Goal: Task Accomplishment & Management: Manage account settings

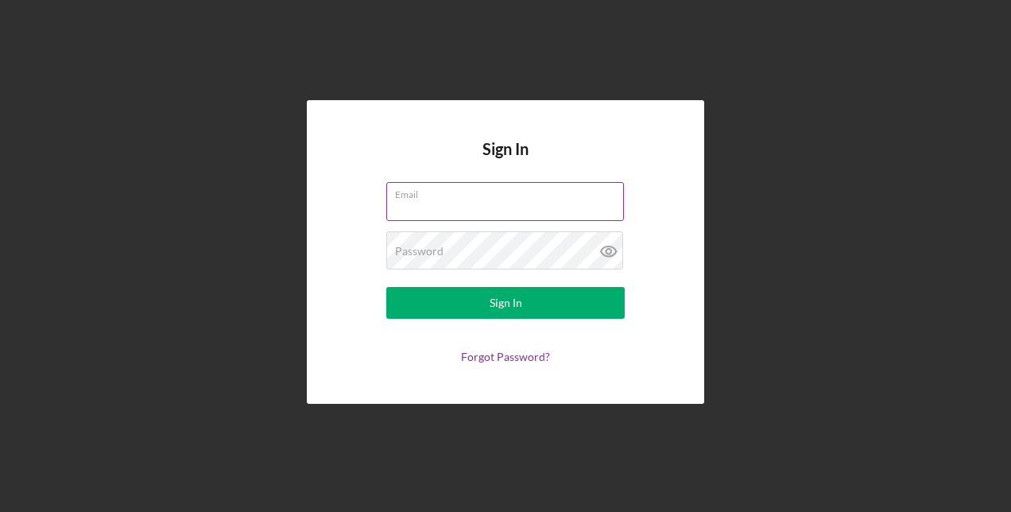
click at [498, 209] on input "Email" at bounding box center [505, 201] width 238 height 38
type input "[EMAIL_ADDRESS][DOMAIN_NAME]"
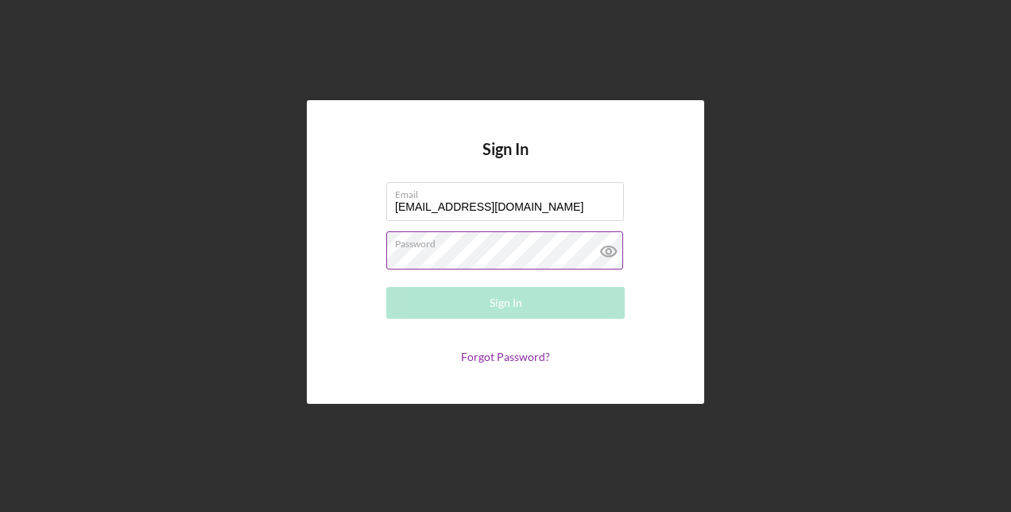
click at [483, 249] on div "Password Required" at bounding box center [505, 251] width 239 height 40
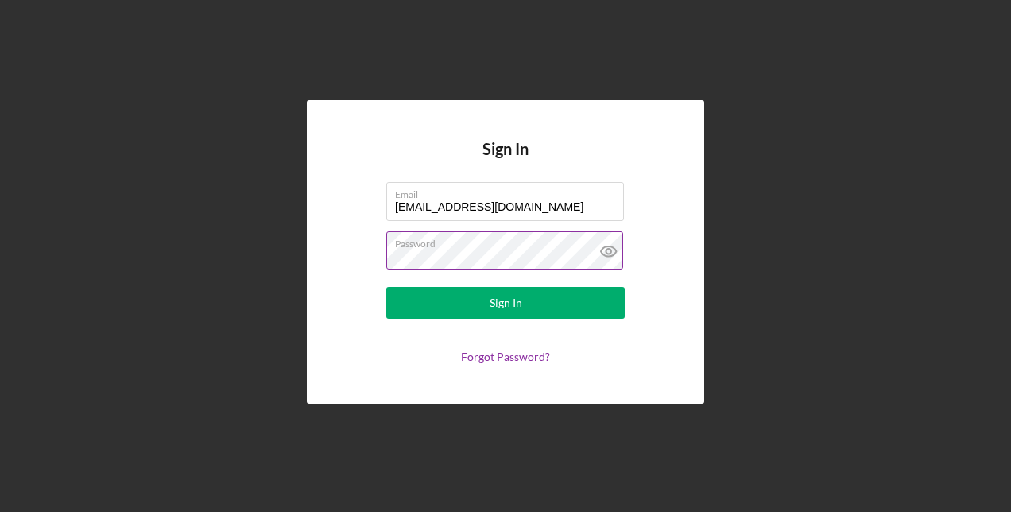
click at [386, 287] on button "Sign In" at bounding box center [505, 303] width 239 height 32
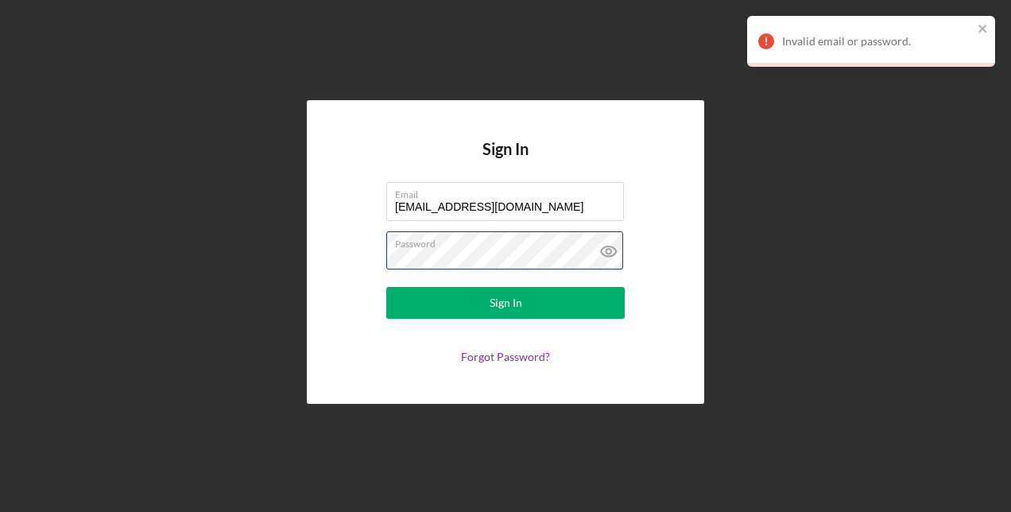
click at [350, 259] on form "Email [EMAIL_ADDRESS][DOMAIN_NAME] Password Sign In Forgot Password?" at bounding box center [506, 272] width 318 height 181
click at [386, 287] on button "Sign In" at bounding box center [505, 303] width 239 height 32
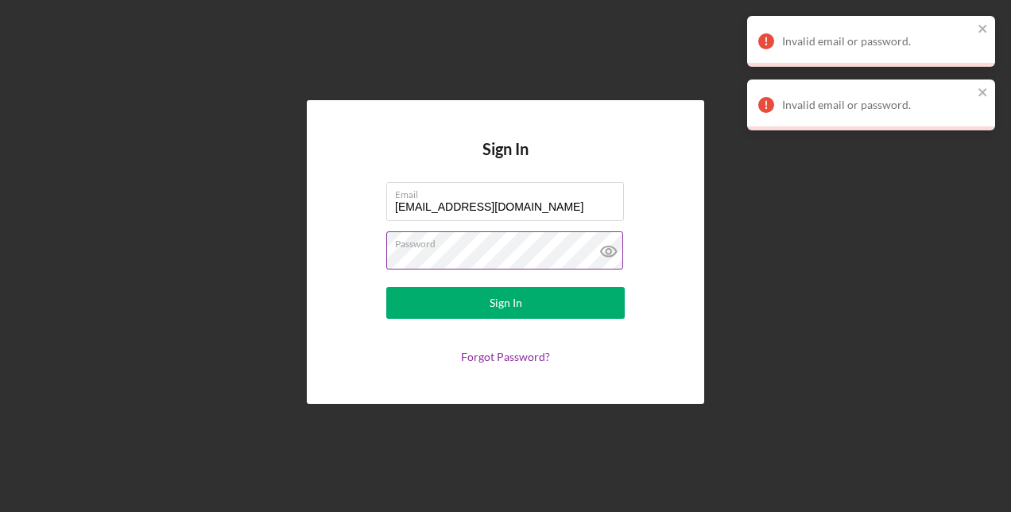
click at [607, 254] on icon at bounding box center [608, 251] width 5 height 5
click at [386, 287] on button "Sign In" at bounding box center [505, 303] width 239 height 32
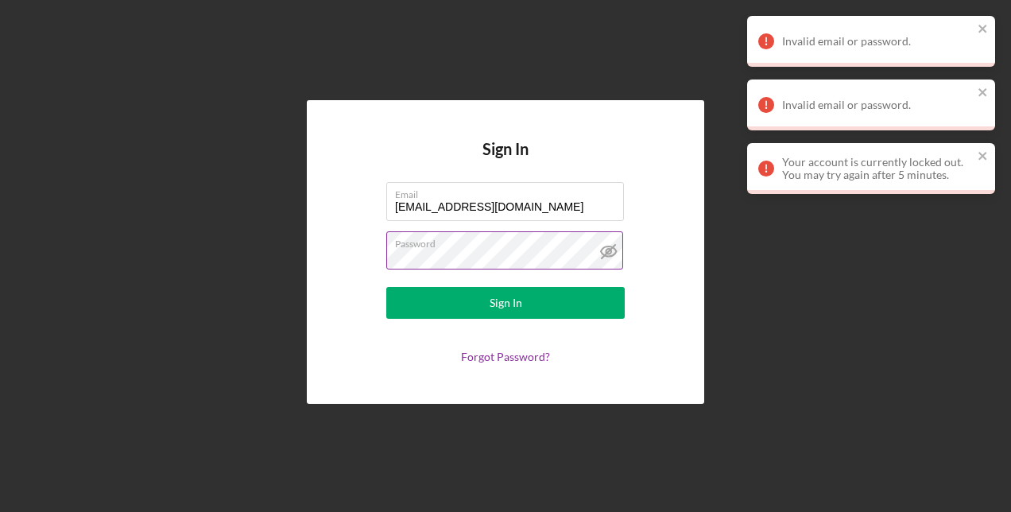
click at [386, 287] on button "Sign In" at bounding box center [505, 303] width 239 height 32
